Goal: Task Accomplishment & Management: Manage account settings

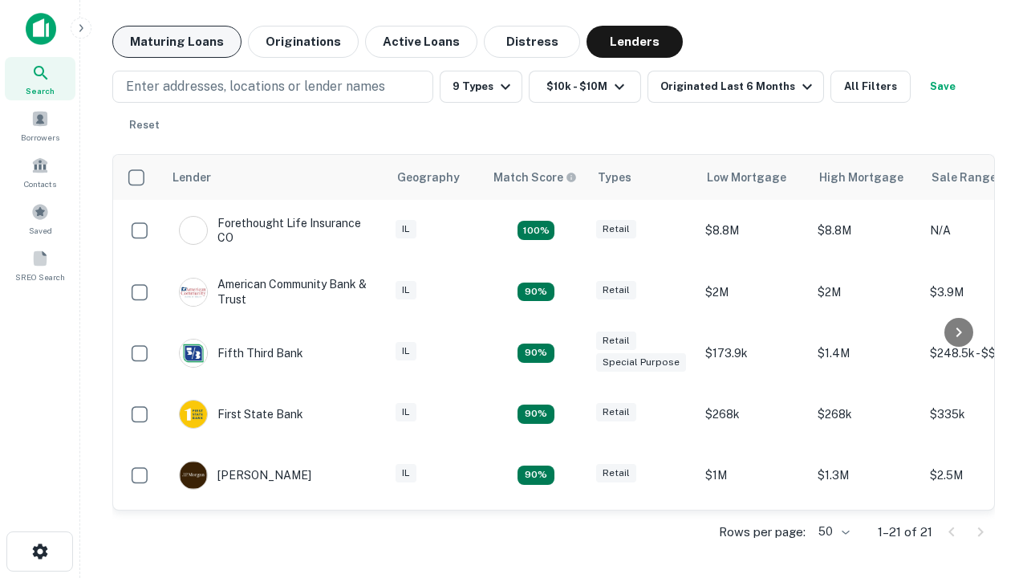
click at [177, 42] on button "Maturing Loans" at bounding box center [176, 42] width 129 height 32
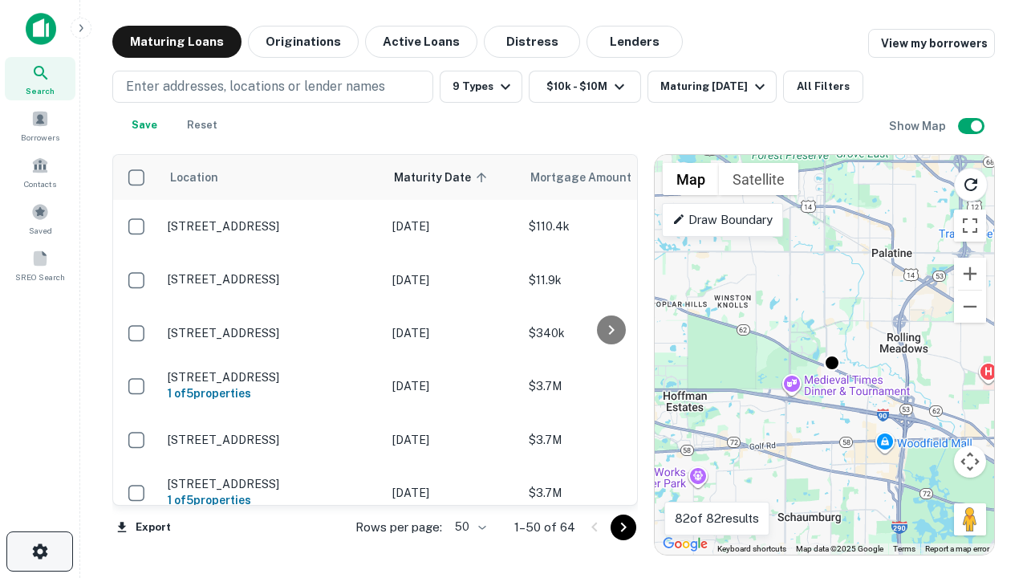
click at [39, 551] on icon "button" at bounding box center [40, 551] width 19 height 19
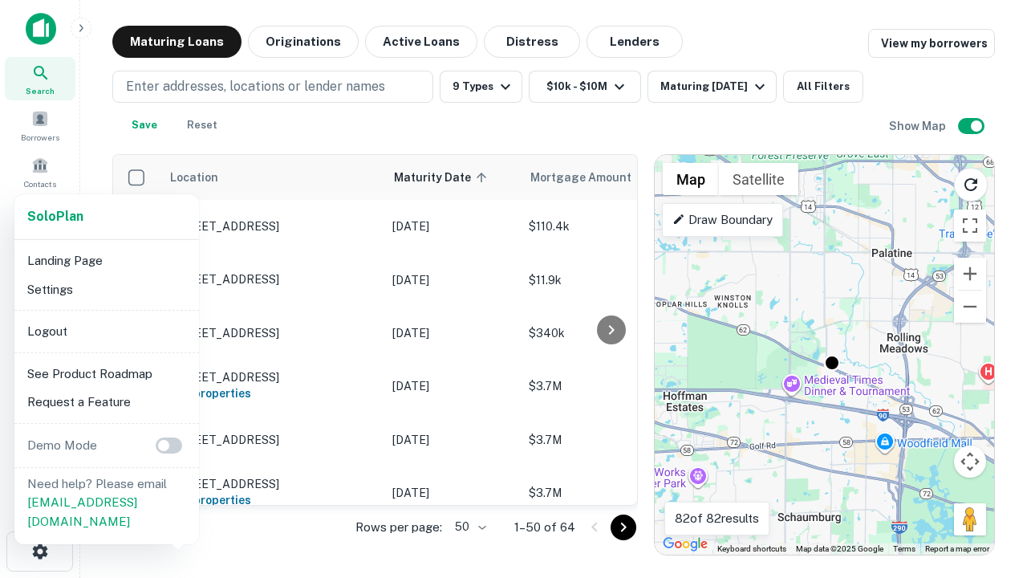
click at [106, 331] on li "Logout" at bounding box center [107, 331] width 172 height 29
